Goal: Task Accomplishment & Management: Manage account settings

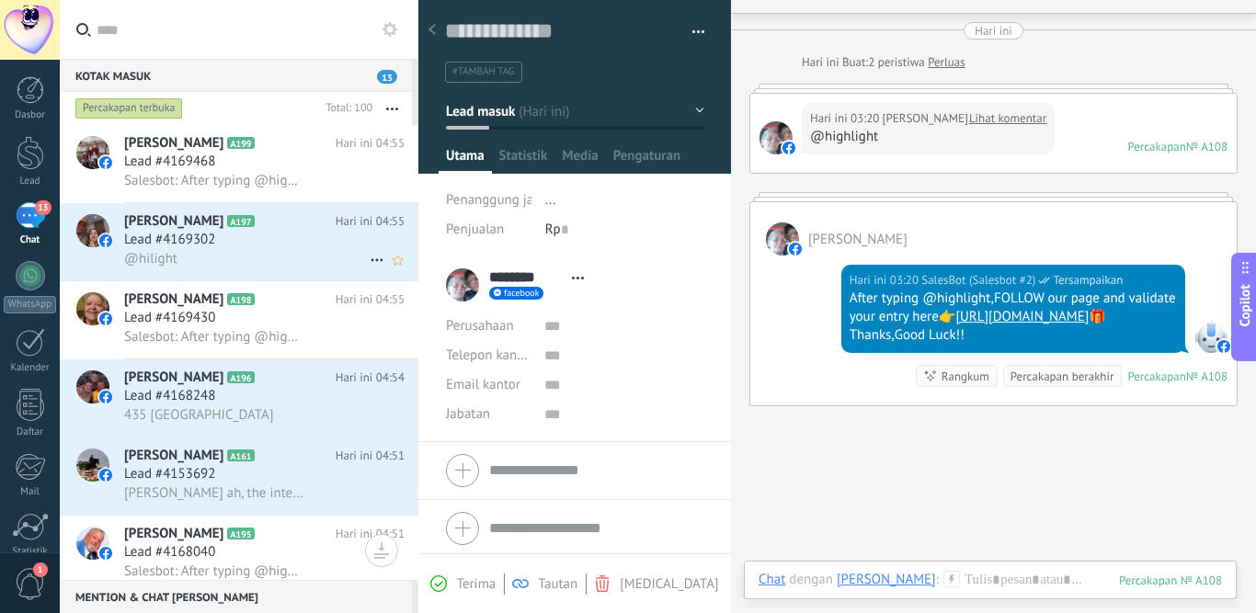
click at [254, 261] on div "@hilight" at bounding box center [264, 258] width 280 height 19
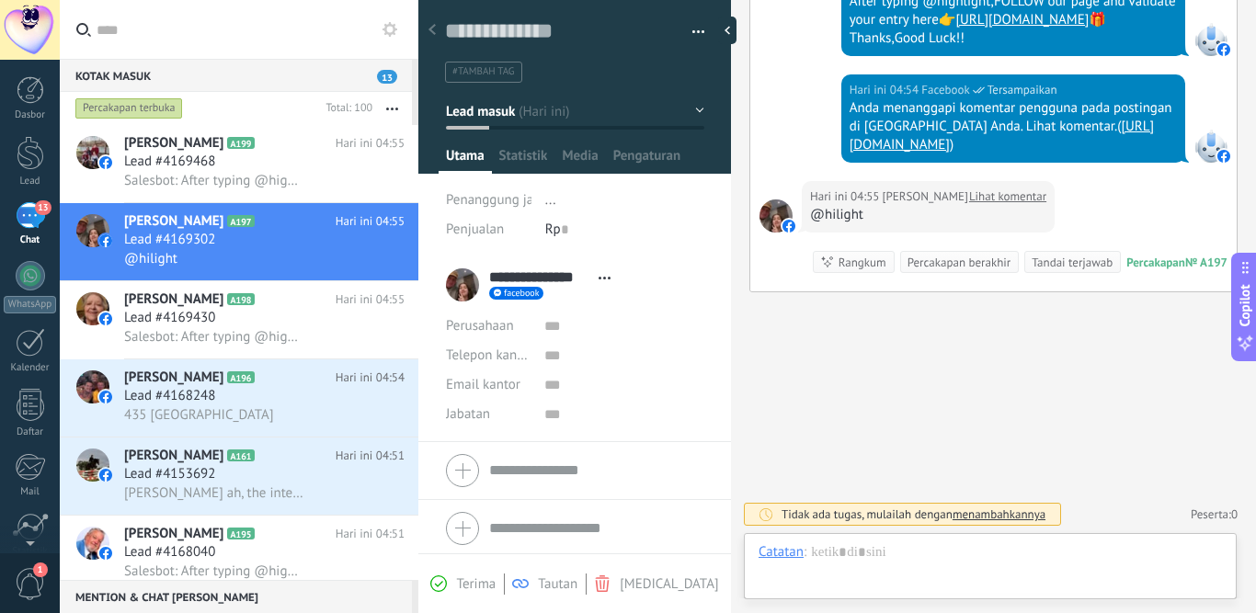
scroll to position [12, 0]
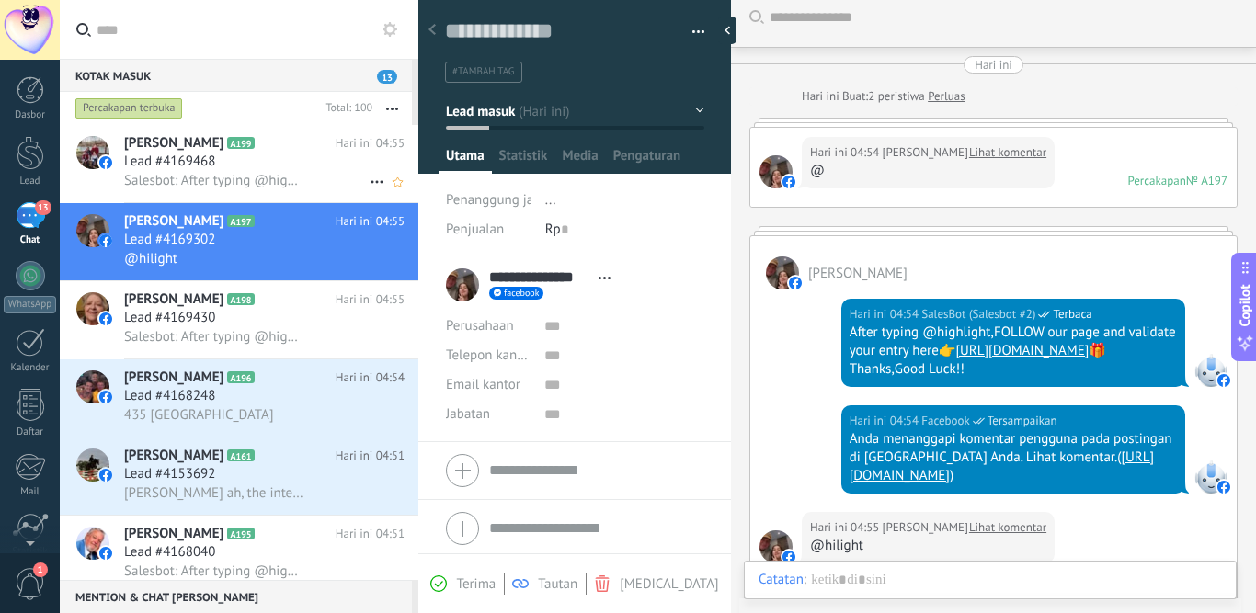
click at [217, 170] on h3 "Lead #4169468" at bounding box center [174, 162] width 100 height 18
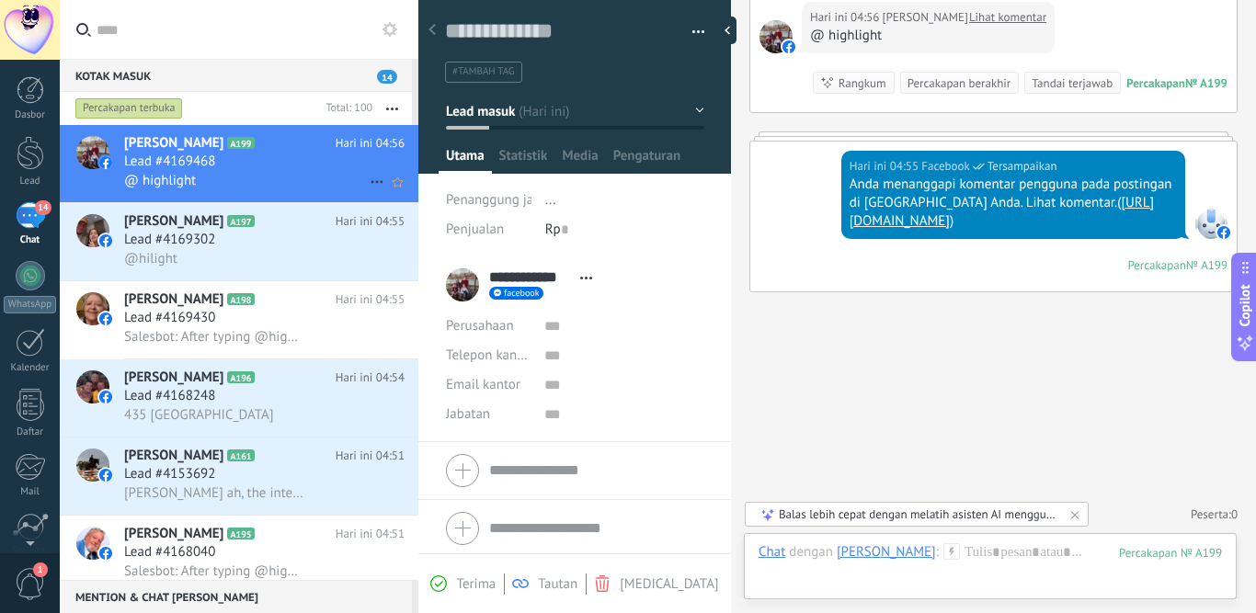
click at [278, 189] on div "@ highlight" at bounding box center [264, 180] width 280 height 19
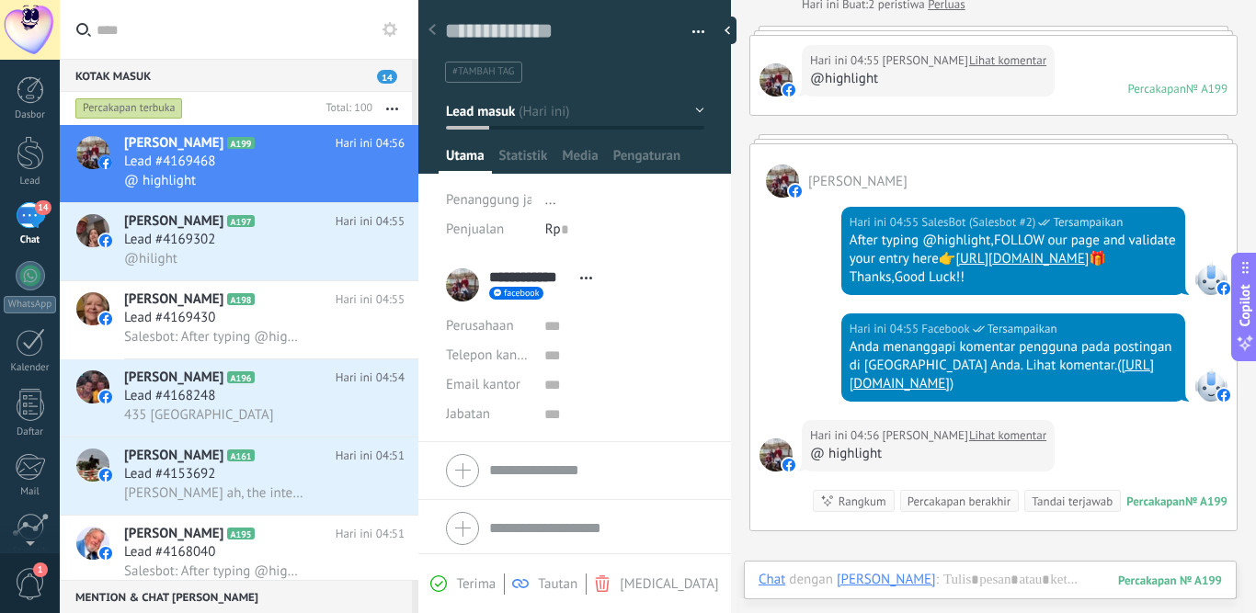
scroll to position [380, 0]
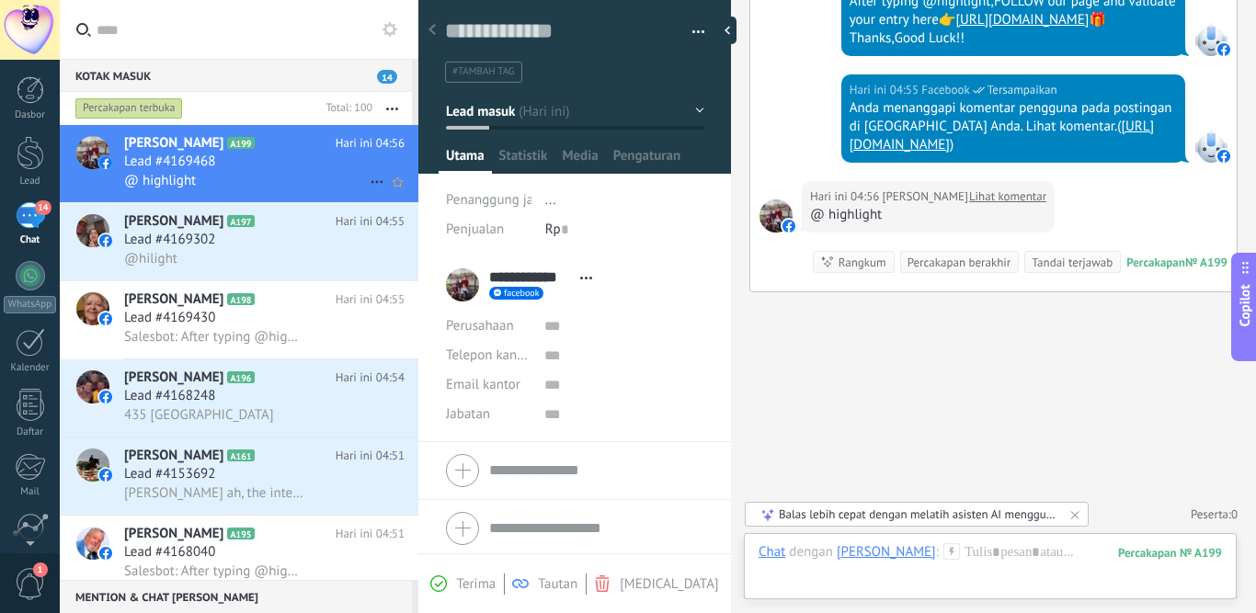
click at [228, 181] on div "@ highlight" at bounding box center [264, 180] width 280 height 19
click at [218, 246] on h3 "Lead #4169302" at bounding box center [174, 240] width 100 height 18
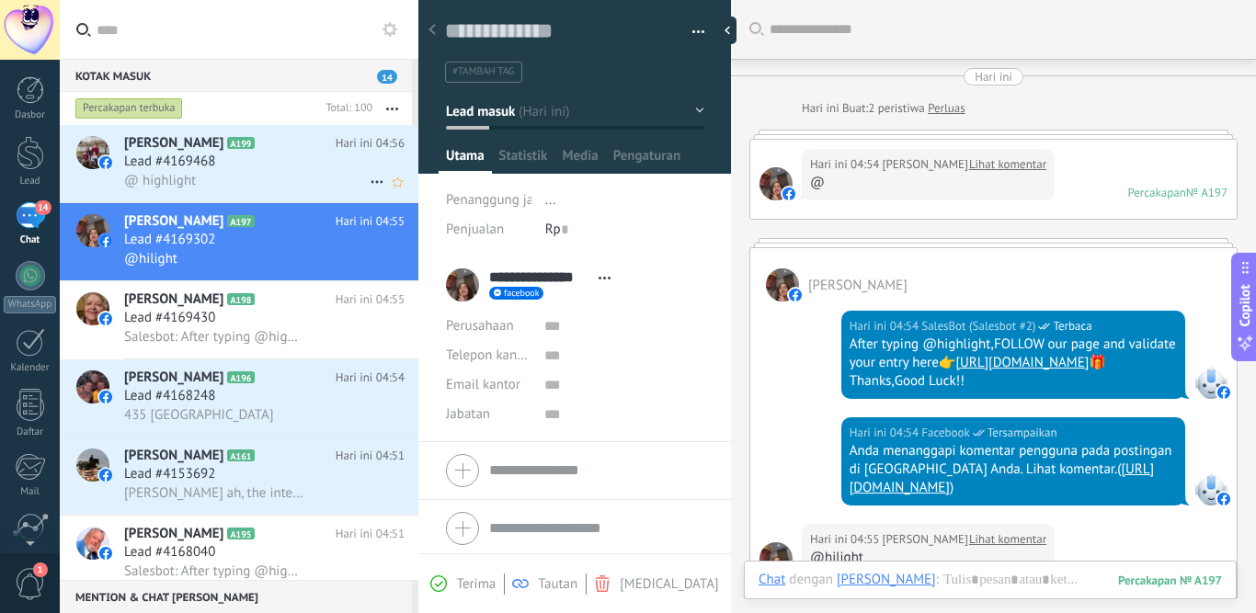
scroll to position [309, 0]
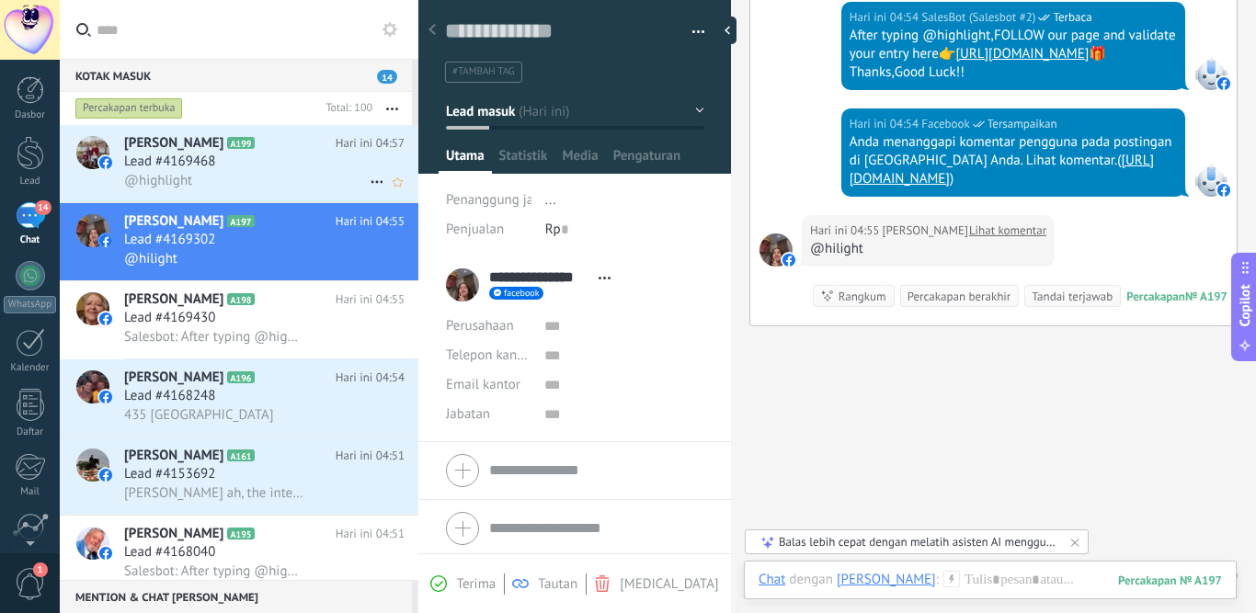
click at [254, 165] on div "Lead #4169468" at bounding box center [264, 162] width 280 height 18
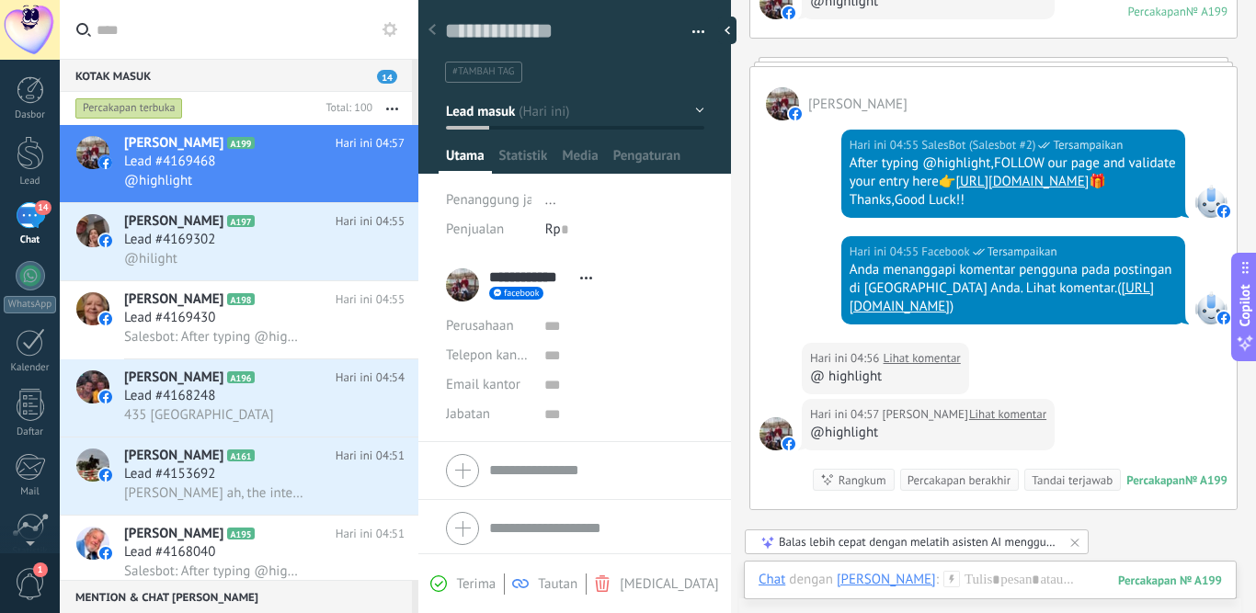
scroll to position [89, 0]
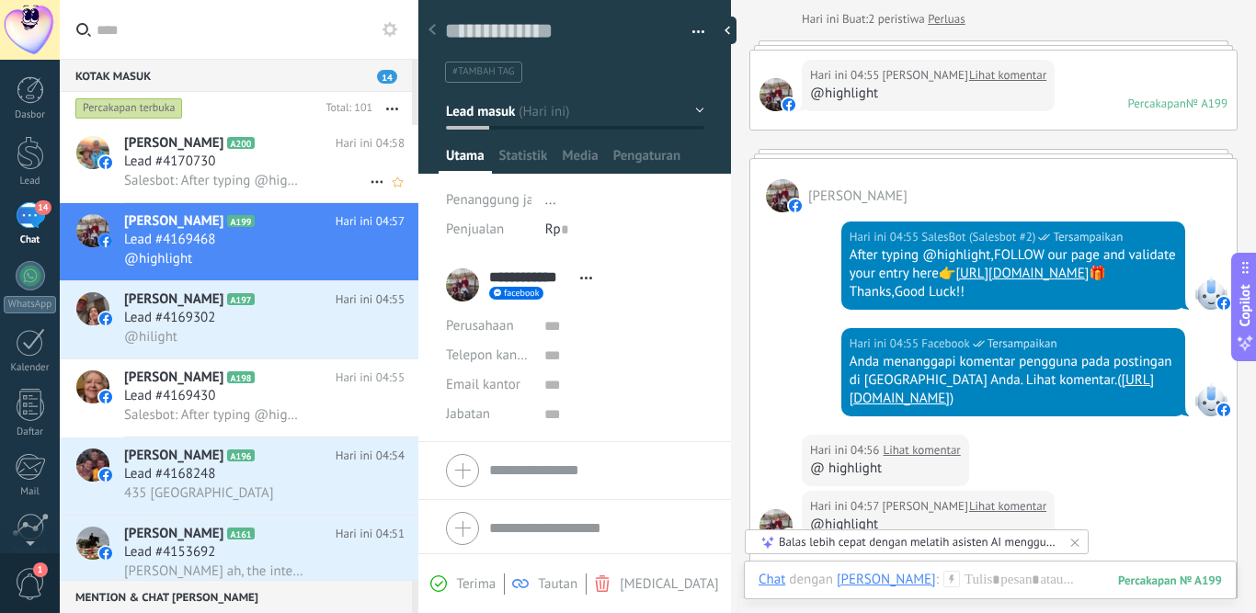
click at [269, 156] on div "Lead #4170730" at bounding box center [264, 162] width 280 height 18
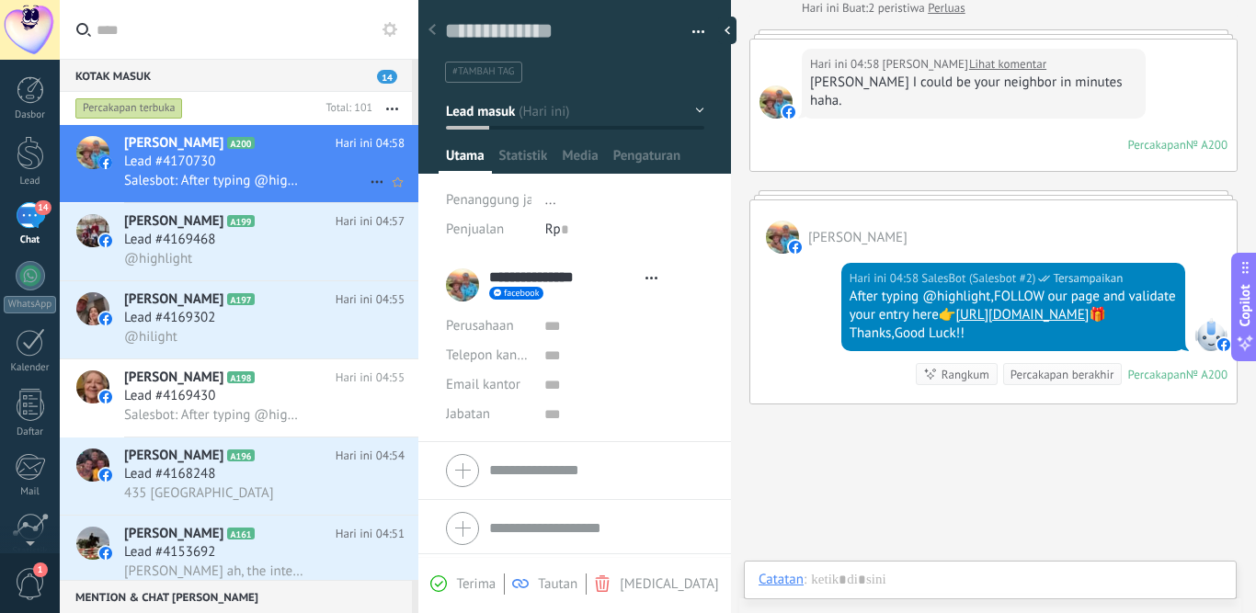
scroll to position [28, 0]
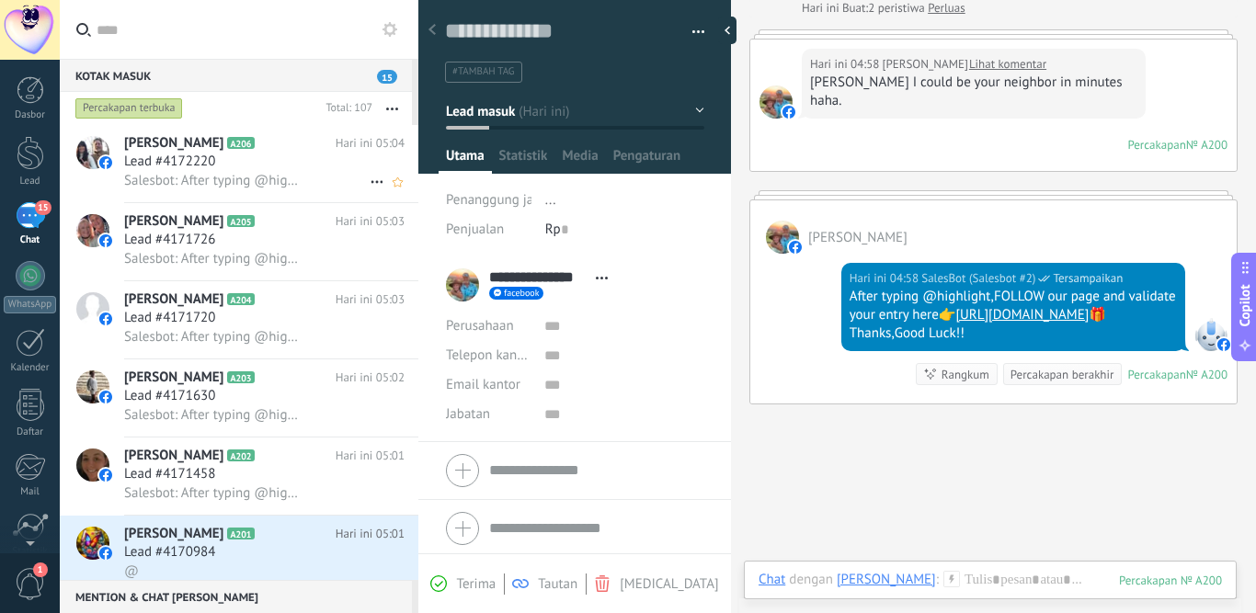
click at [255, 198] on div "[PERSON_NAME] A206 Hari ini 05:04 Lead #4172220 Salesbot: After typing @highlig…" at bounding box center [271, 163] width 294 height 77
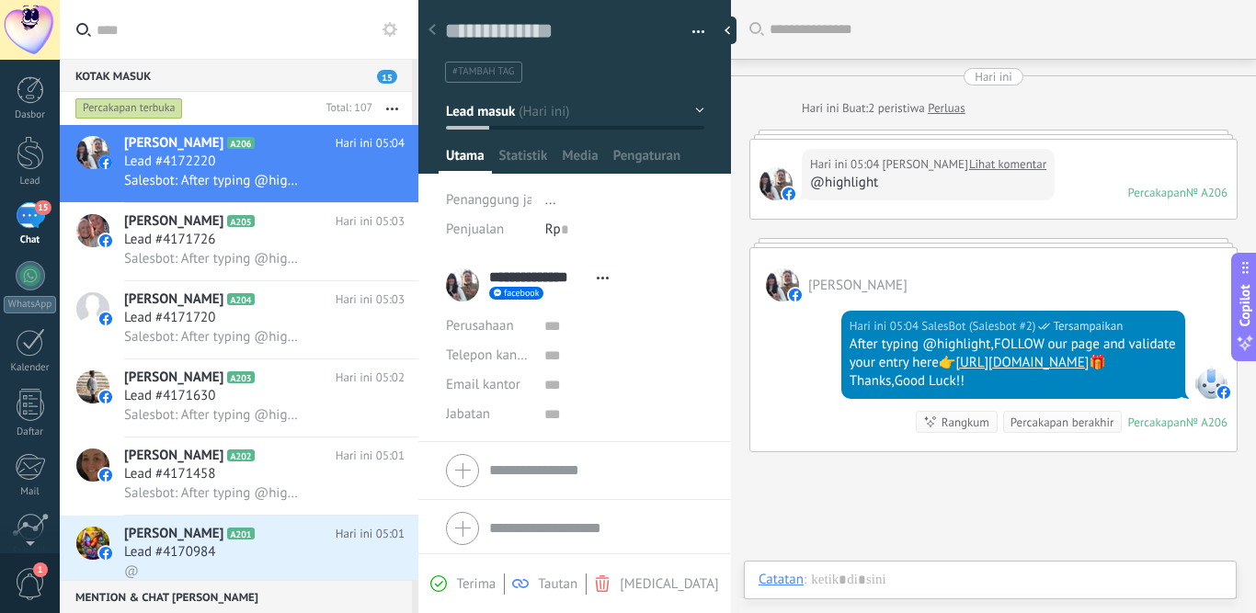
scroll to position [48, 0]
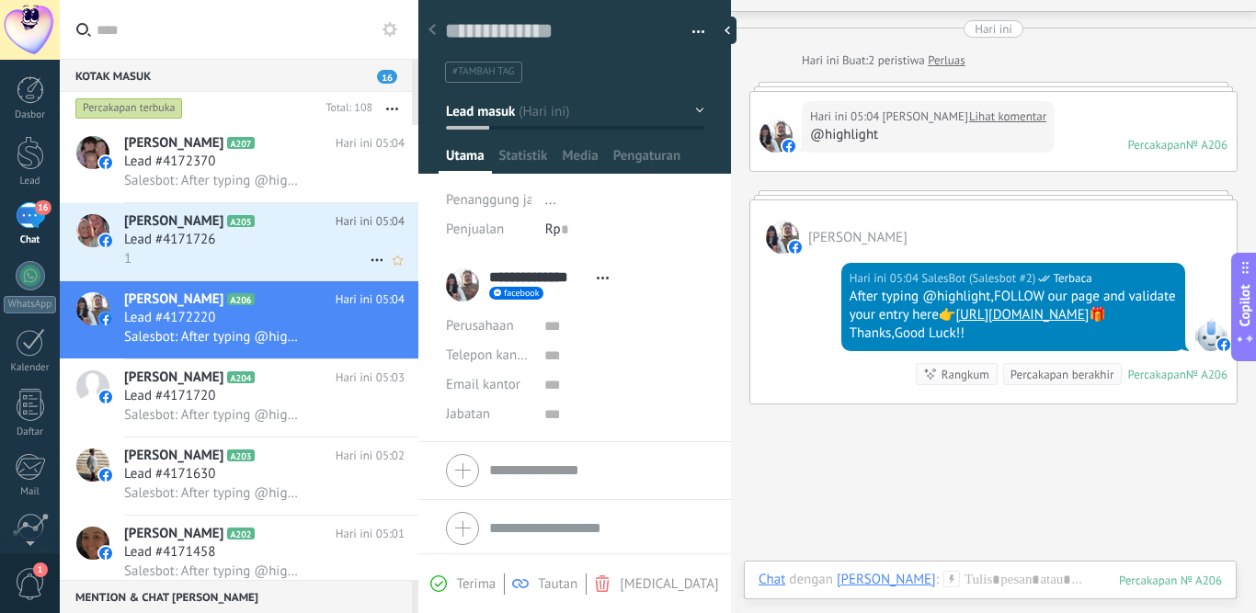
click at [324, 241] on div "Lead #4171726" at bounding box center [264, 240] width 280 height 18
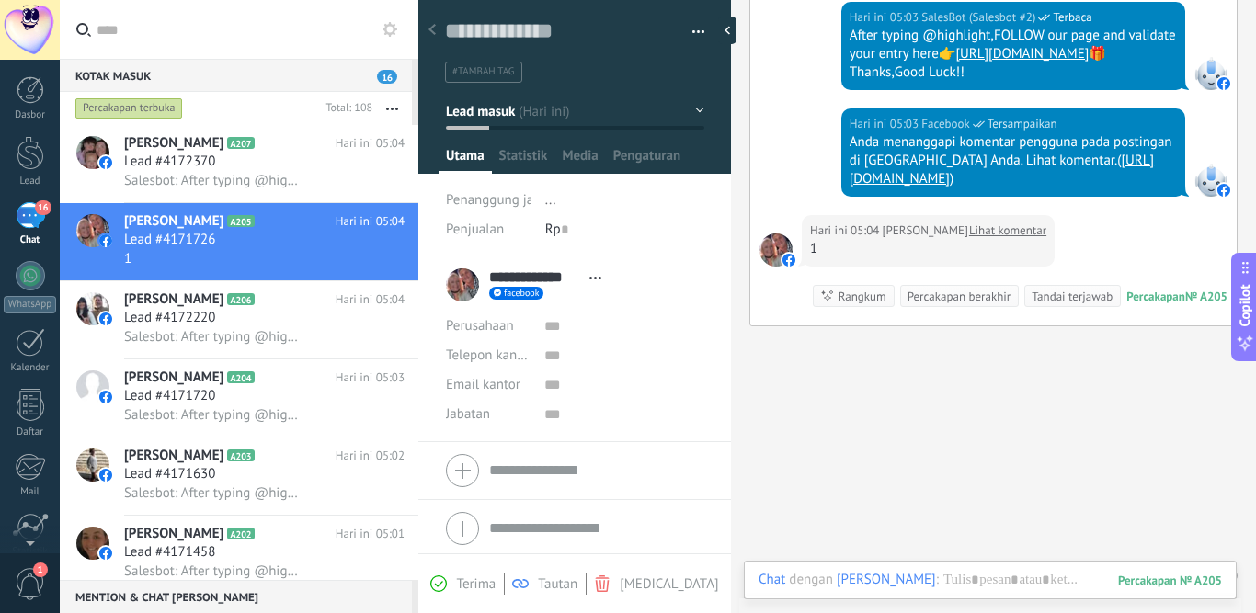
scroll to position [217, 0]
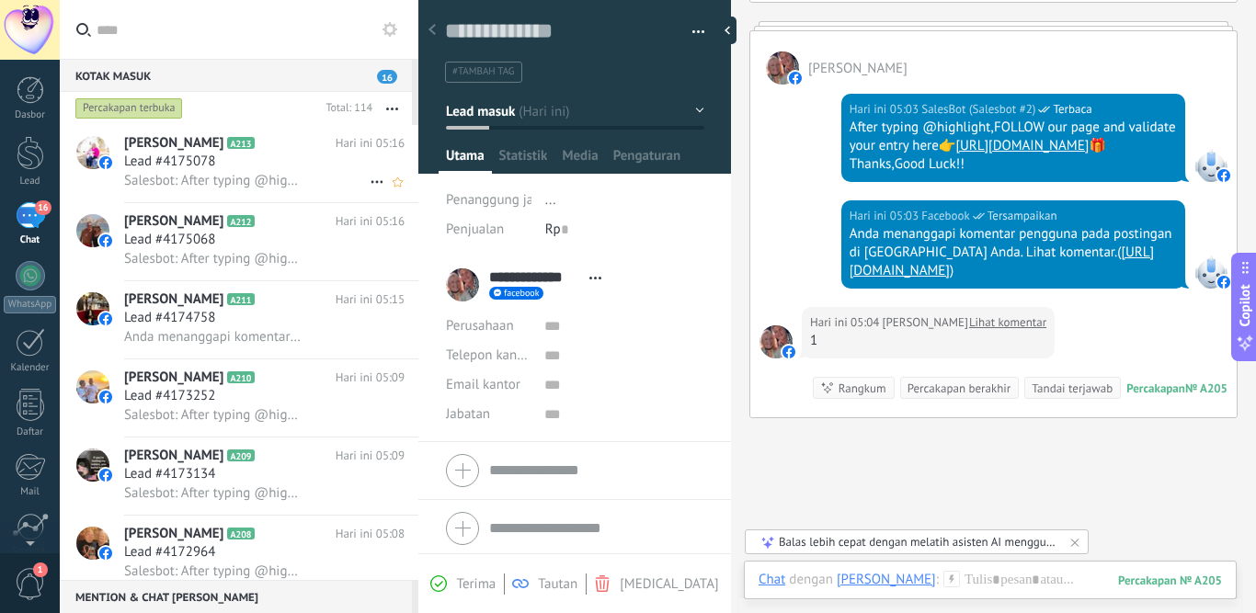
click at [254, 162] on div "Lead #4175078" at bounding box center [264, 162] width 280 height 18
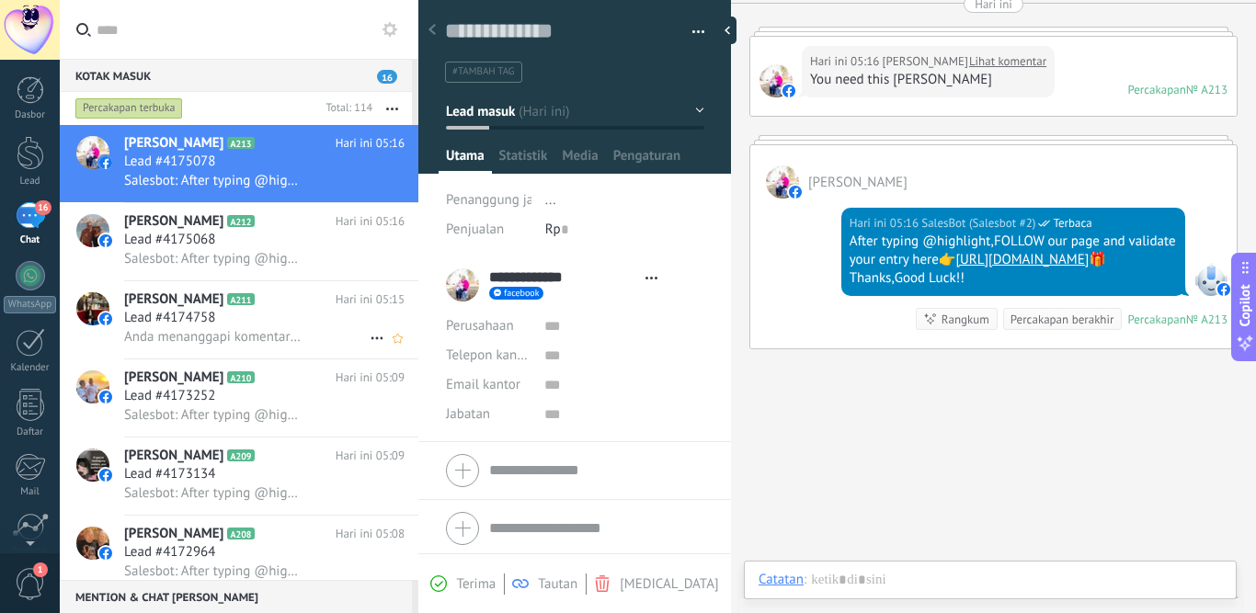
scroll to position [28, 0]
click at [244, 328] on span "Anda menanggapi komentar pengguna pada postingan di [GEOGRAPHIC_DATA] Anda. Lih…" at bounding box center [213, 336] width 179 height 17
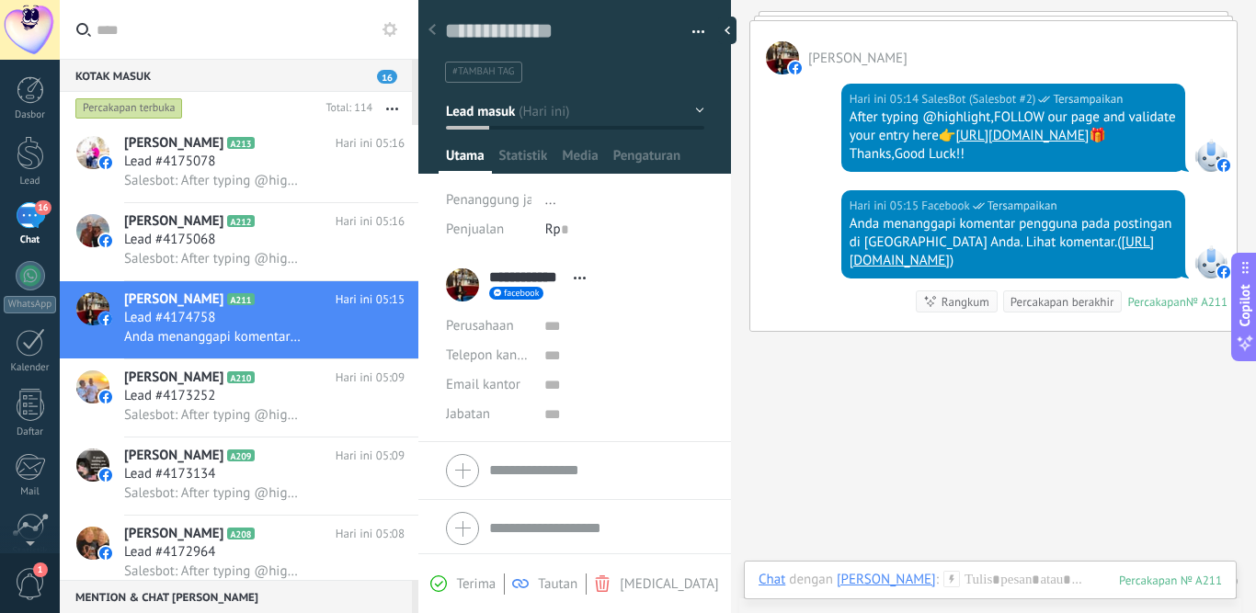
scroll to position [43, 0]
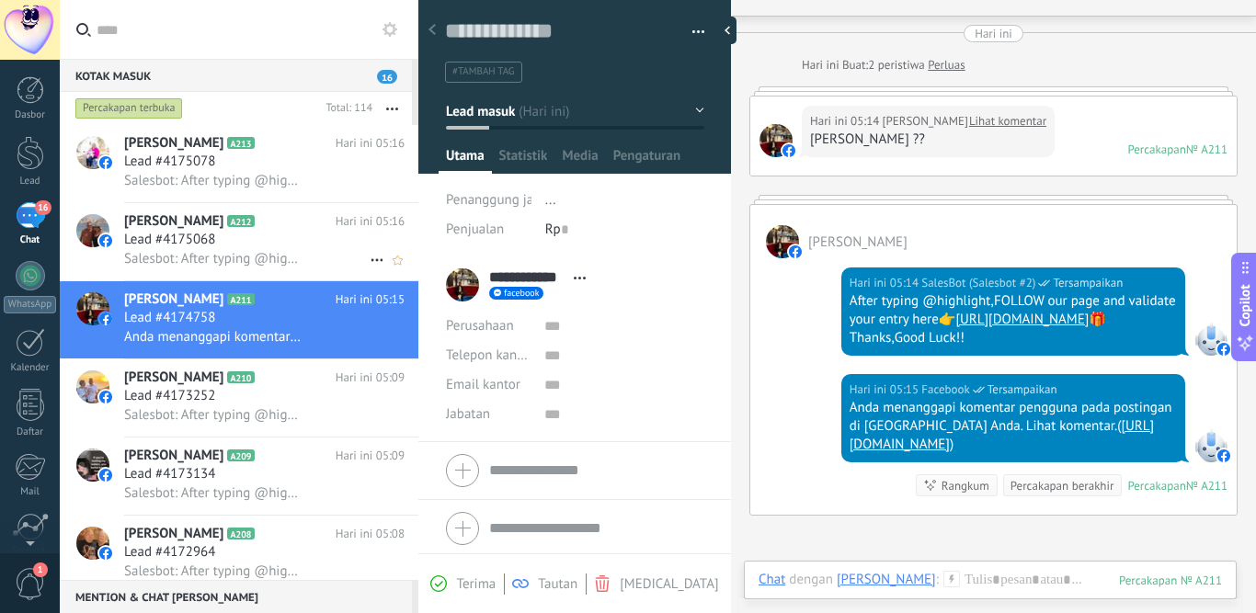
click at [298, 233] on div "Lead #4175068" at bounding box center [264, 240] width 280 height 18
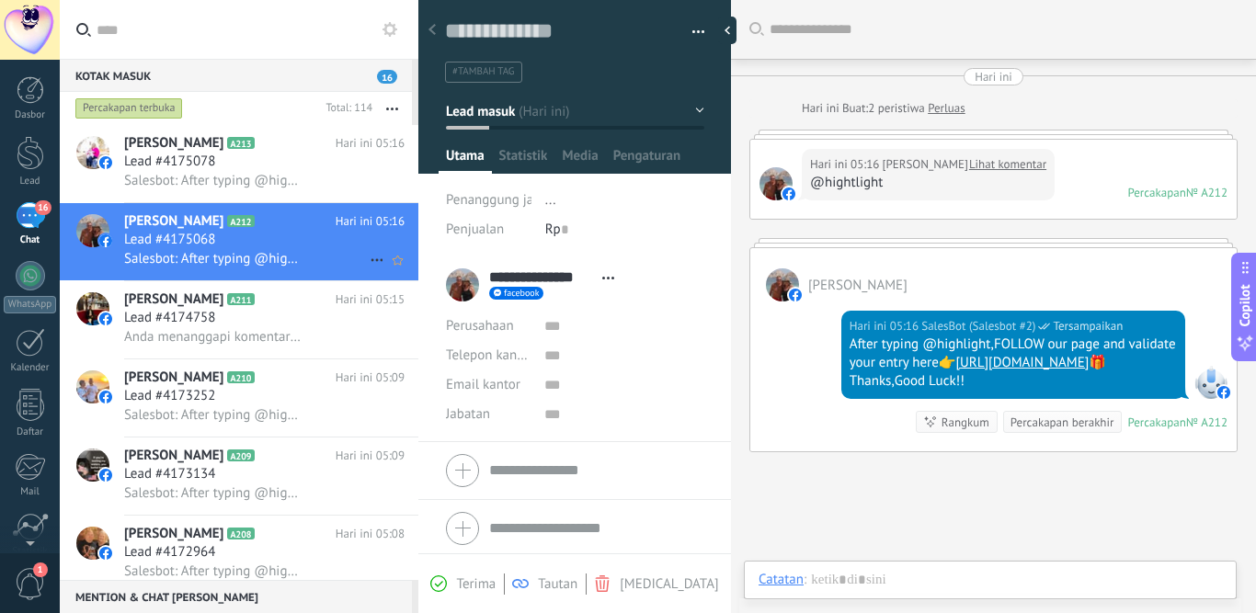
scroll to position [48, 0]
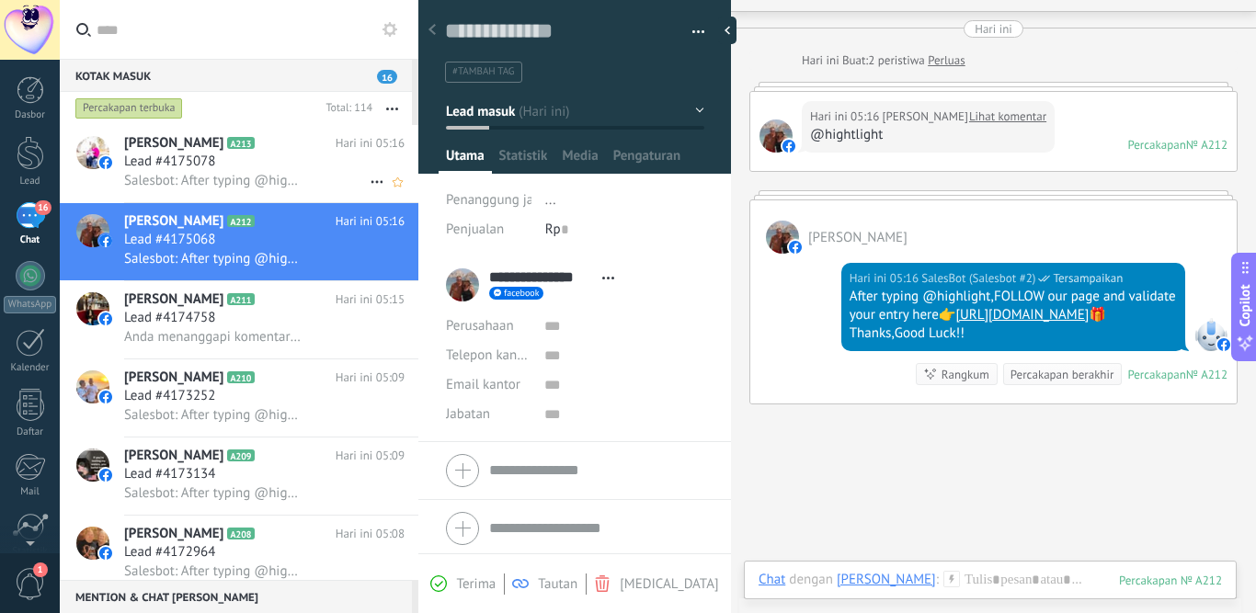
click at [290, 168] on div "Lead #4175078" at bounding box center [264, 162] width 280 height 18
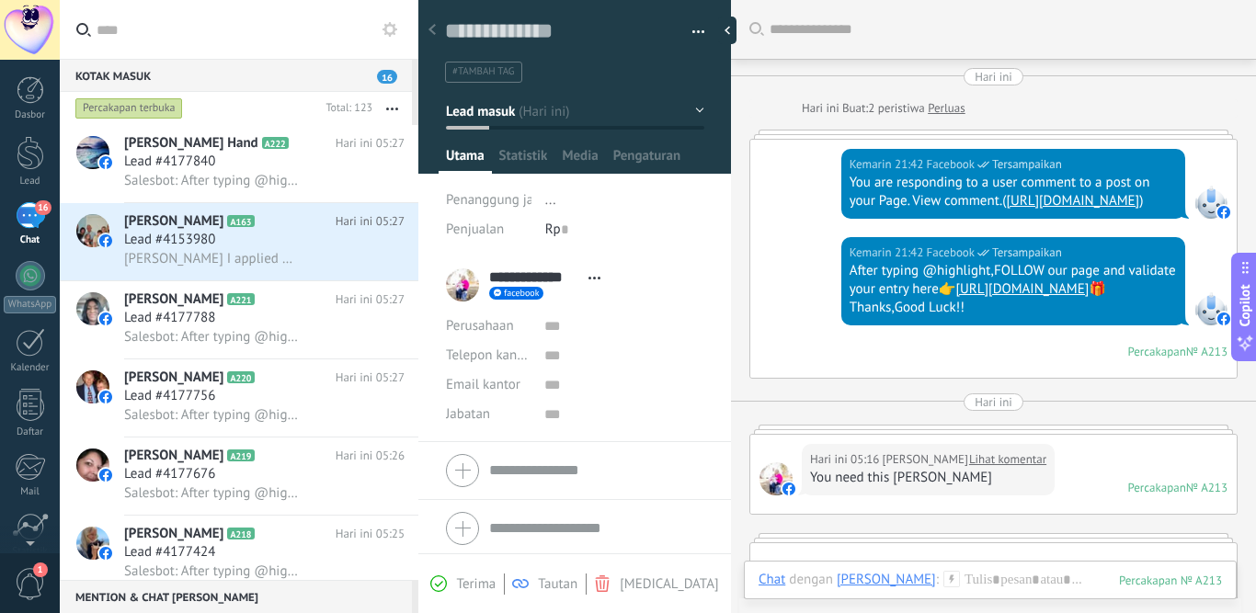
scroll to position [28, 0]
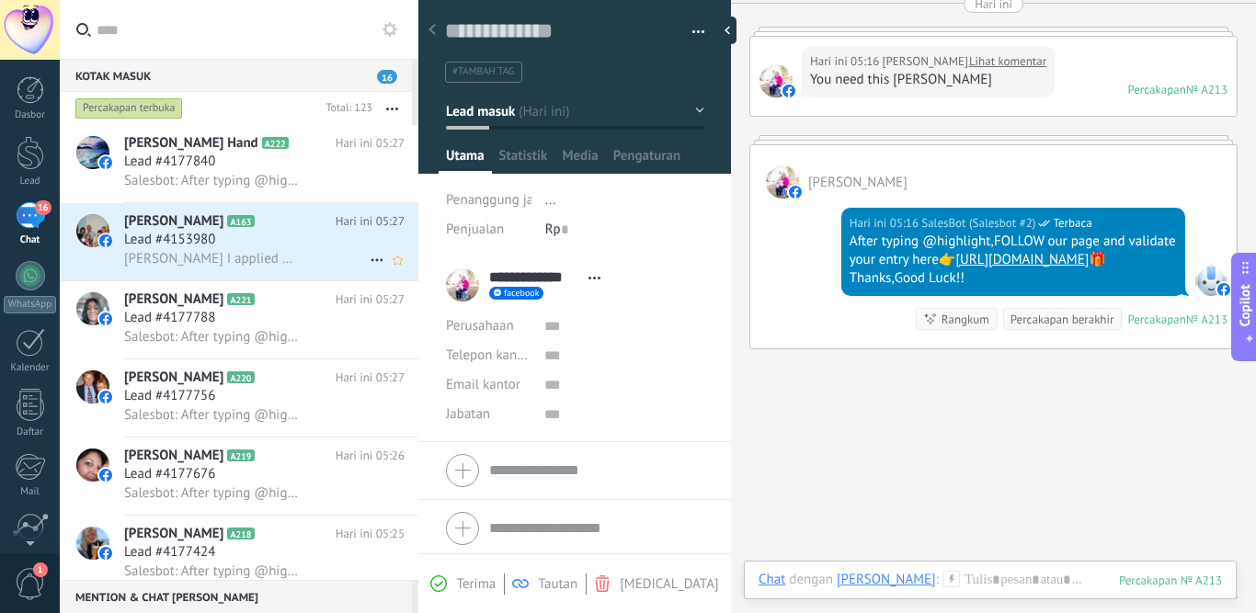
click at [255, 236] on div "Lead #4153980" at bounding box center [264, 240] width 280 height 18
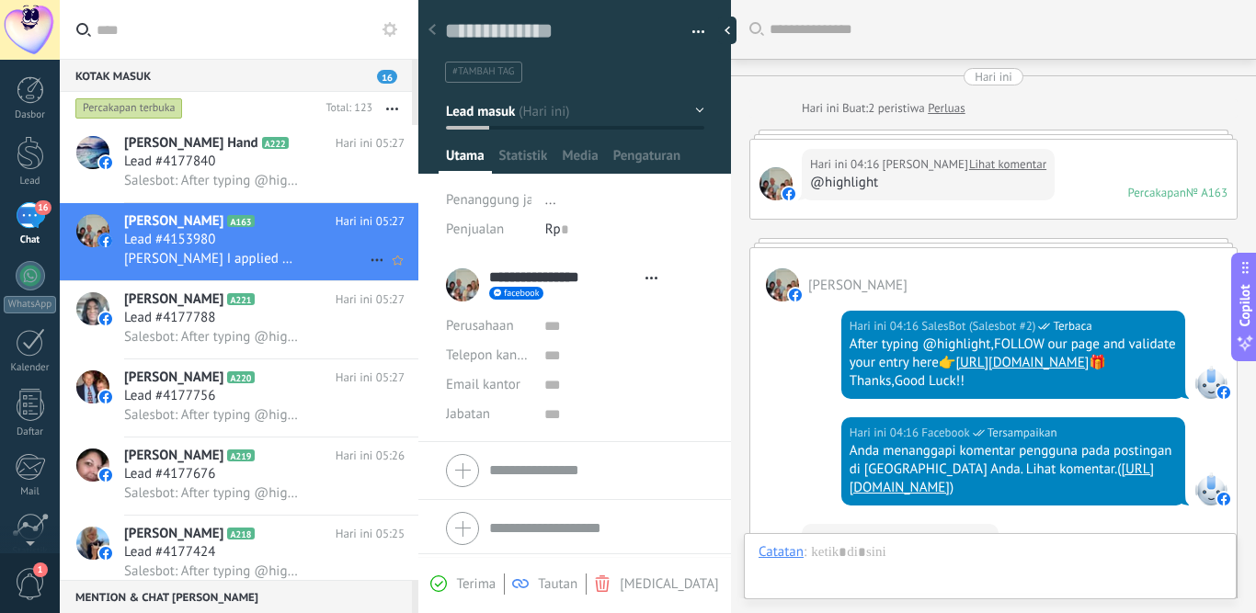
type textarea "**********"
